Goal: Task Accomplishment & Management: Use online tool/utility

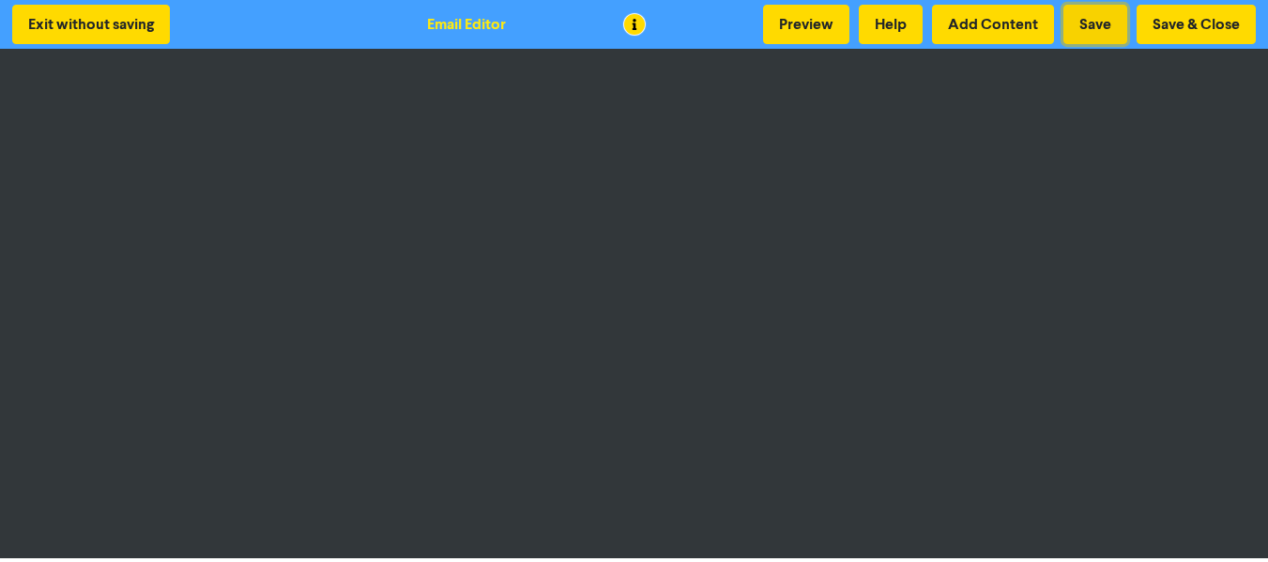
click at [1105, 32] on button "Save" at bounding box center [1095, 24] width 64 height 39
click at [1192, 23] on button "Save & Close" at bounding box center [1195, 24] width 119 height 39
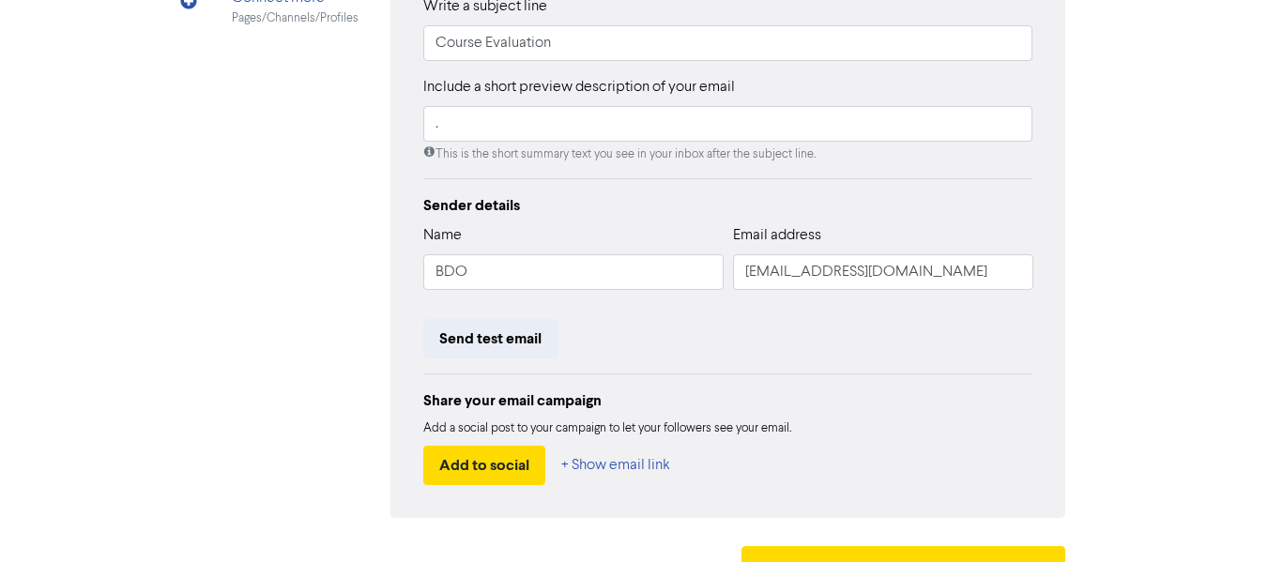
scroll to position [513, 0]
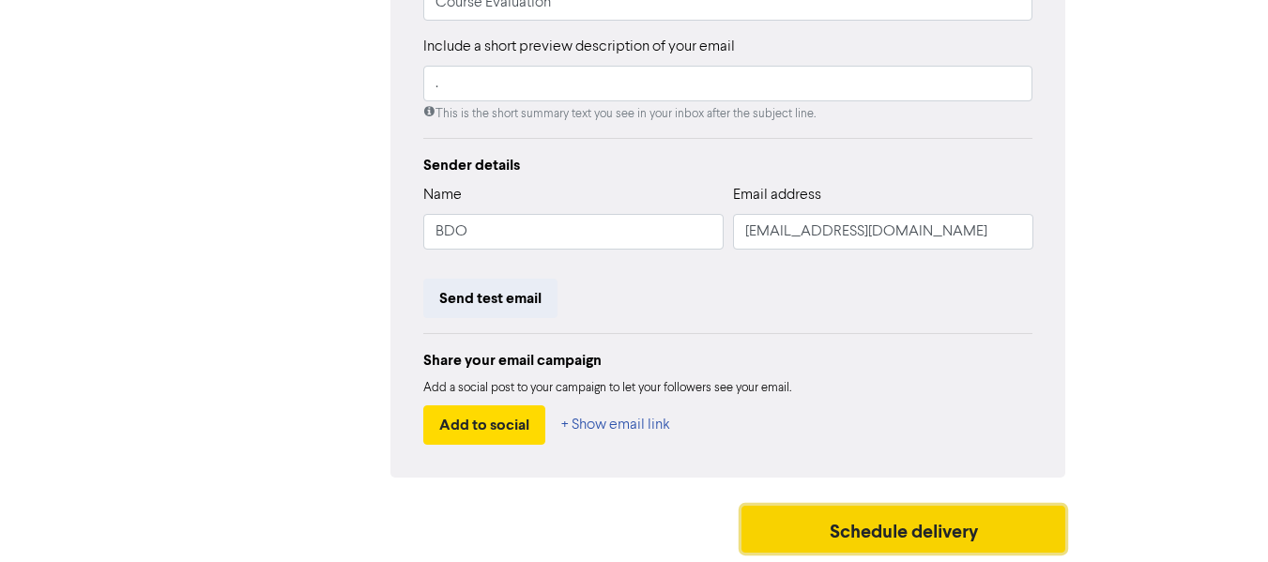
click at [872, 533] on button "Schedule delivery" at bounding box center [903, 529] width 325 height 47
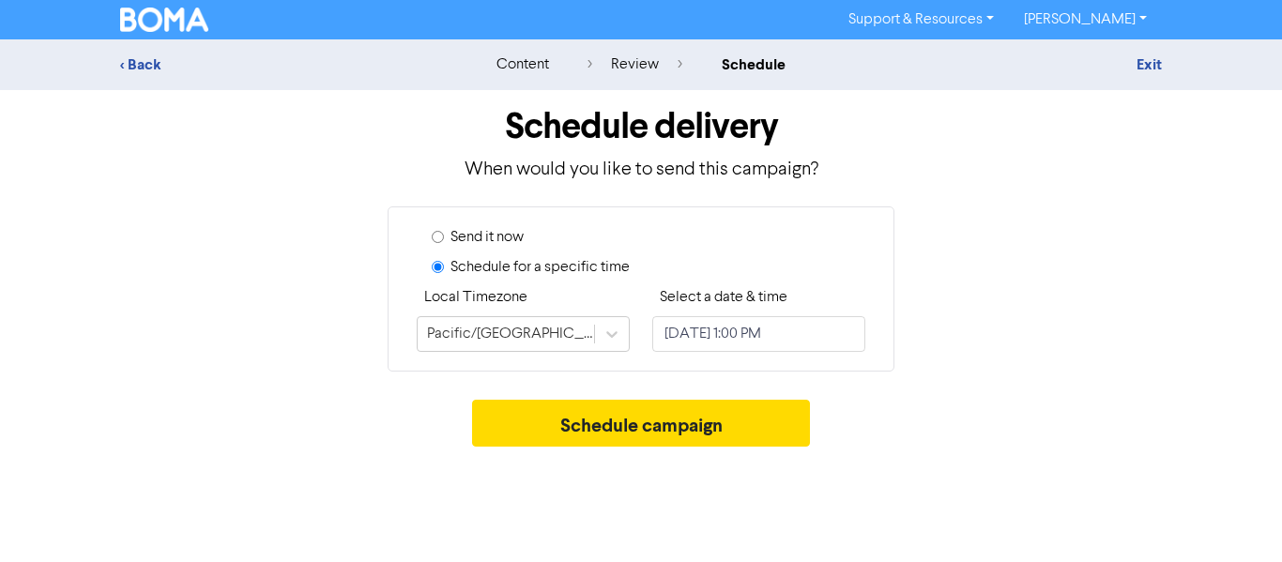
click at [508, 230] on label "Send it now" at bounding box center [486, 237] width 73 height 23
click at [444, 231] on input "Send it now" at bounding box center [438, 237] width 12 height 12
radio input "true"
radio input "false"
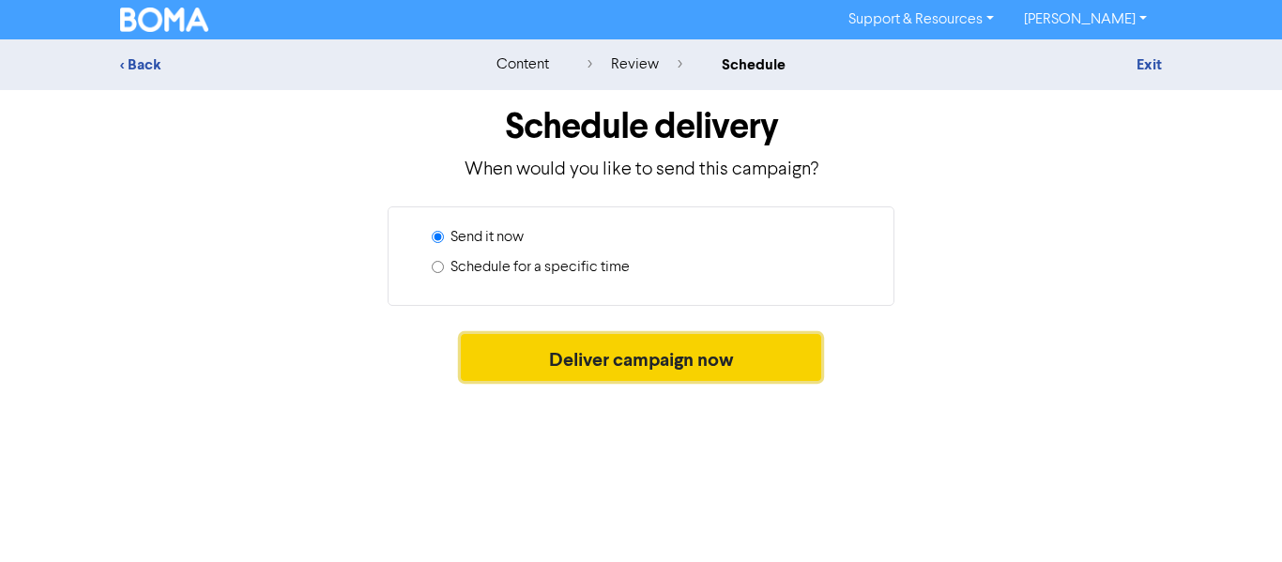
click at [574, 368] on button "Deliver campaign now" at bounding box center [641, 357] width 361 height 47
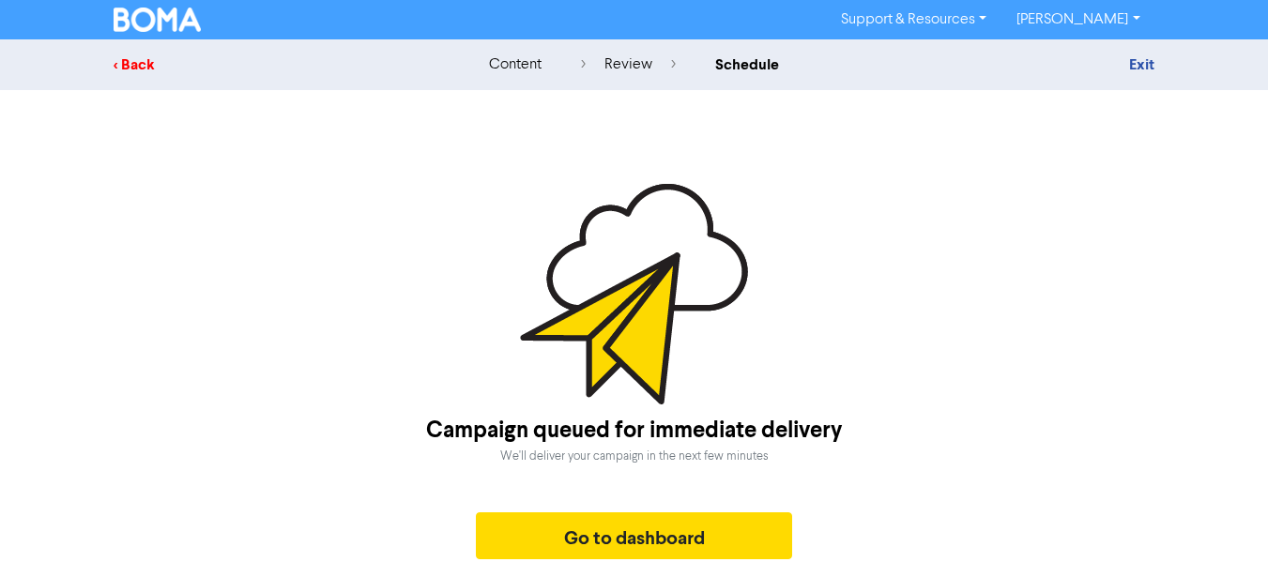
click at [142, 69] on div "< Back" at bounding box center [278, 64] width 328 height 23
